Goal: Task Accomplishment & Management: Manage account settings

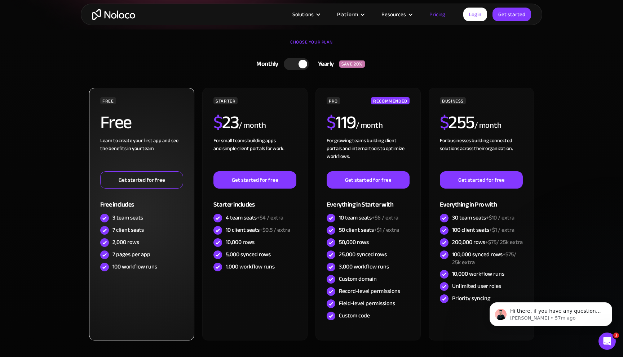
click at [141, 181] on link "Get started for free" at bounding box center [141, 180] width 83 height 17
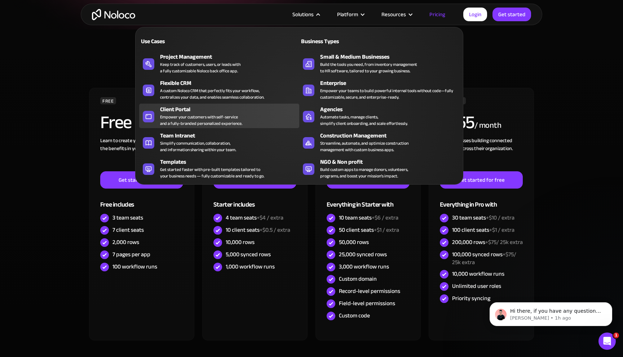
click at [183, 110] on div "Client Portal" at bounding box center [231, 109] width 142 height 9
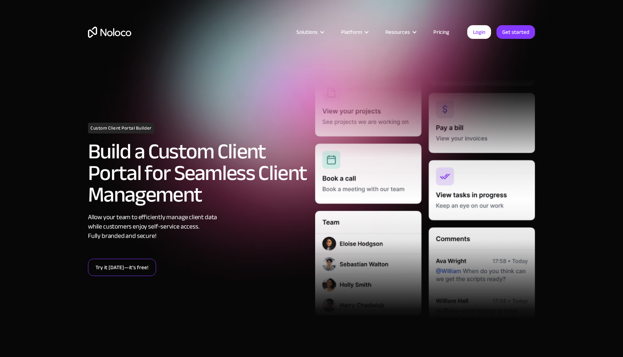
click at [109, 272] on link "Try it today—it’s free!" at bounding box center [122, 267] width 68 height 17
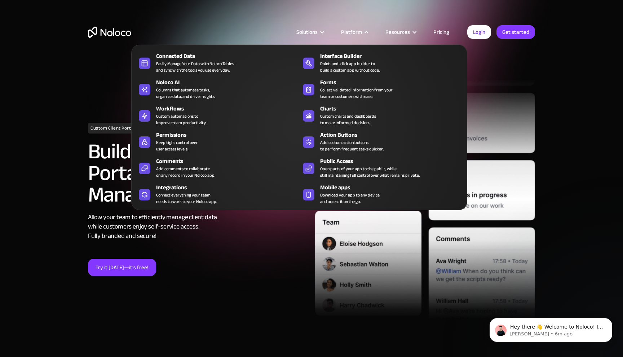
click at [441, 35] on nav "Connected Data Easily Manage Your Data with Noloco Tables and sync with the too…" at bounding box center [299, 123] width 336 height 176
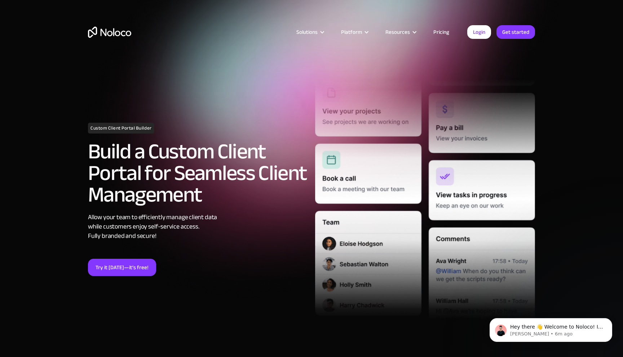
click at [441, 32] on link "Pricing" at bounding box center [441, 31] width 34 height 9
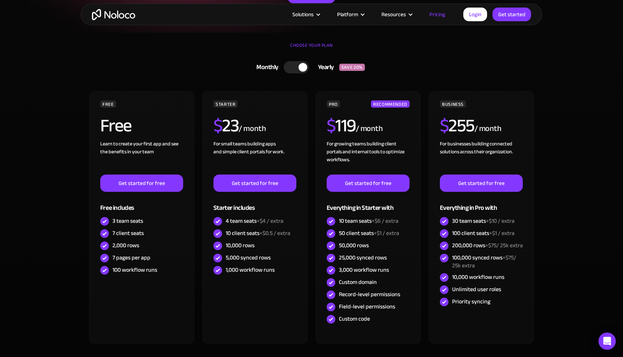
scroll to position [151, 0]
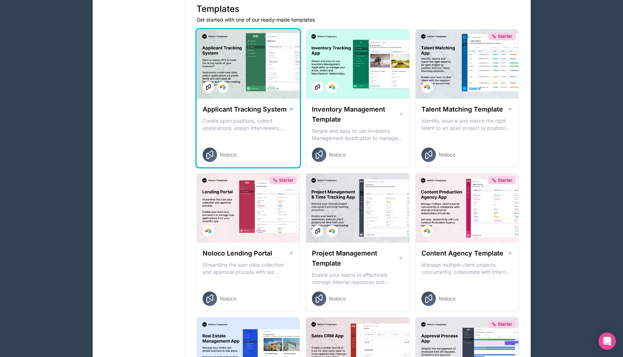
scroll to position [157, 0]
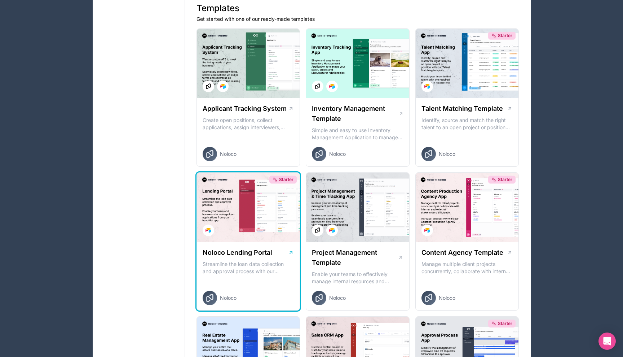
click at [245, 273] on p "Streamline the loan data collection and approval process with our Lending Porta…" at bounding box center [248, 268] width 92 height 14
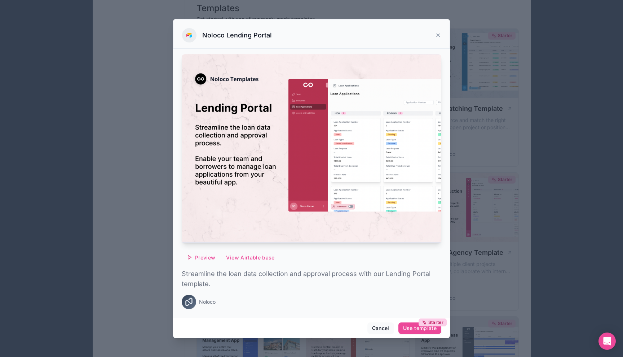
click at [438, 37] on icon at bounding box center [438, 35] width 6 height 6
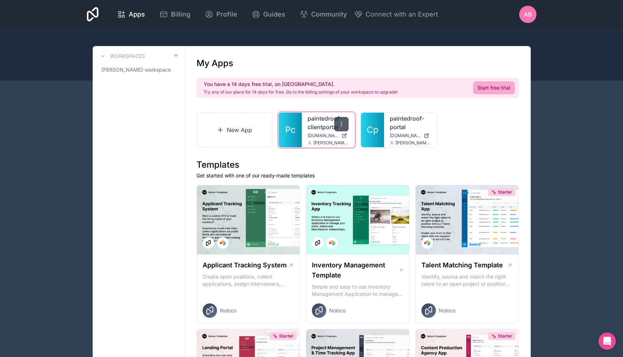
click at [339, 125] on icon at bounding box center [341, 124] width 6 height 6
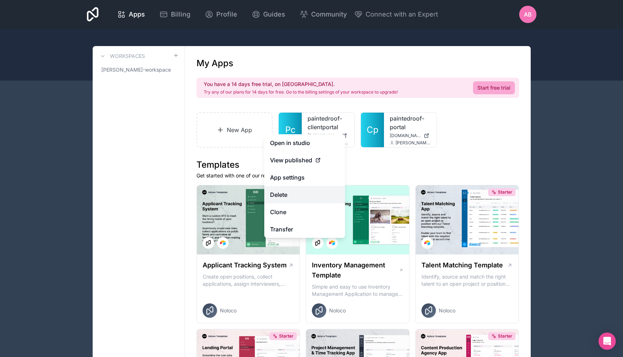
click at [282, 196] on button "Delete" at bounding box center [304, 194] width 81 height 17
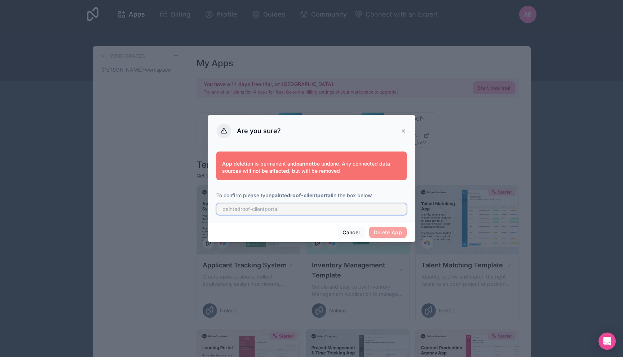
click at [362, 213] on input "text" at bounding box center [311, 210] width 190 height 12
type input "paintedroof-clientportal"
click at [393, 234] on button "Delete App" at bounding box center [388, 233] width 38 height 12
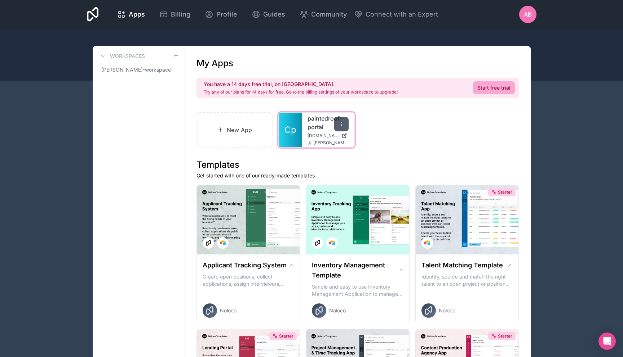
click at [340, 123] on icon at bounding box center [341, 124] width 6 height 6
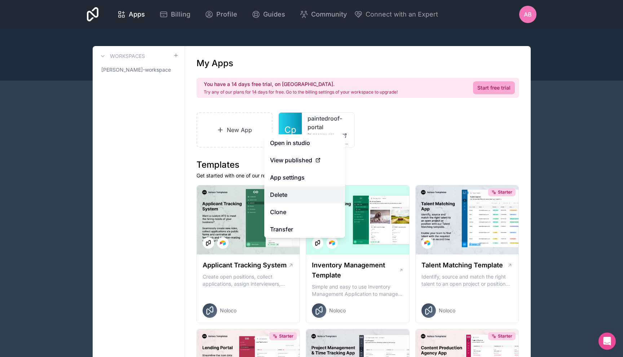
click at [286, 196] on button "Delete" at bounding box center [304, 194] width 81 height 17
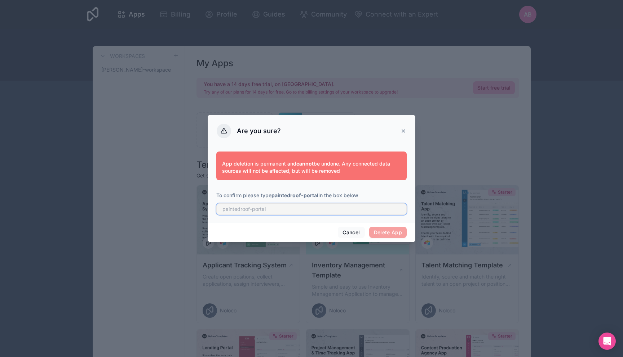
click at [282, 210] on input "text" at bounding box center [311, 210] width 190 height 12
type input "paintedroof-portal"
click at [389, 236] on button "Delete App" at bounding box center [388, 233] width 38 height 12
